Goal: Information Seeking & Learning: Learn about a topic

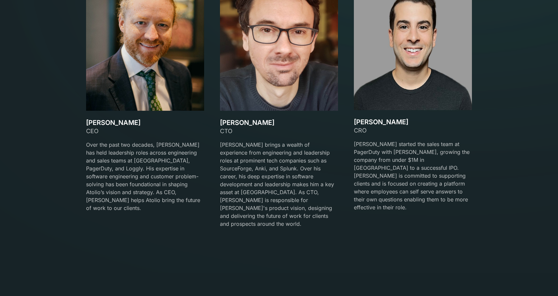
scroll to position [1054, 0]
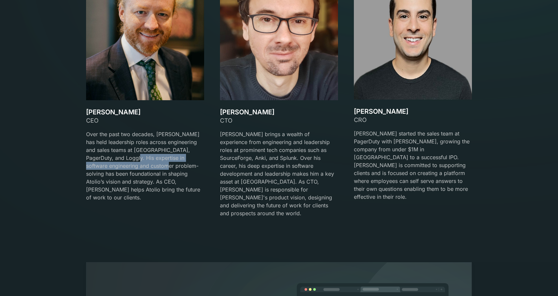
drag, startPoint x: 115, startPoint y: 157, endPoint x: 154, endPoint y: 166, distance: 39.8
click at [154, 166] on p "Over the past two decades, [PERSON_NAME] has held leadership roles across engin…" at bounding box center [145, 165] width 118 height 71
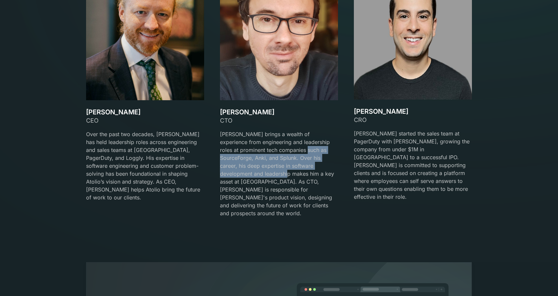
drag, startPoint x: 280, startPoint y: 151, endPoint x: 338, endPoint y: 164, distance: 59.4
click at [338, 164] on div "[PERSON_NAME] CEO Over the past two decades, [PERSON_NAME] has held leadership …" at bounding box center [279, 97] width 386 height 256
click at [229, 165] on p "[PERSON_NAME] brings a wealth of experience from engineering and leadership rol…" at bounding box center [279, 173] width 118 height 87
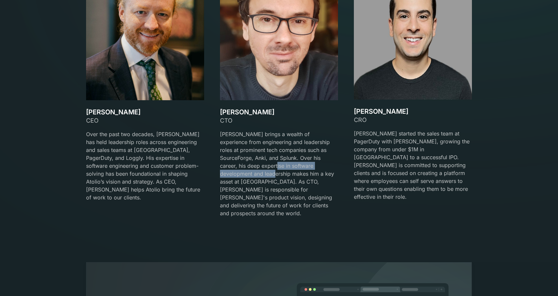
drag, startPoint x: 226, startPoint y: 166, endPoint x: 322, endPoint y: 167, distance: 95.9
click at [322, 167] on p "[PERSON_NAME] brings a wealth of experience from engineering and leadership rol…" at bounding box center [279, 173] width 118 height 87
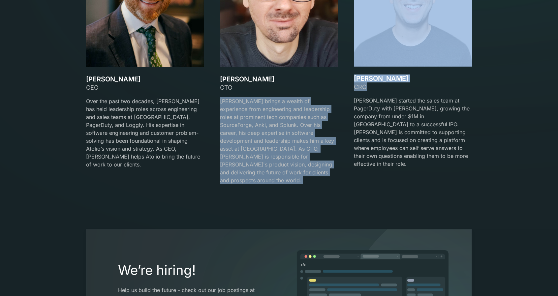
drag, startPoint x: 366, startPoint y: 86, endPoint x: 345, endPoint y: 87, distance: 21.1
click at [345, 87] on div "[PERSON_NAME] CEO Over the past two decades, [PERSON_NAME] has held leadership …" at bounding box center [279, 64] width 386 height 256
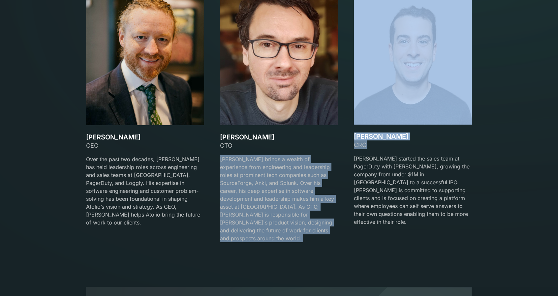
scroll to position [989, 0]
